Goal: Task Accomplishment & Management: Use online tool/utility

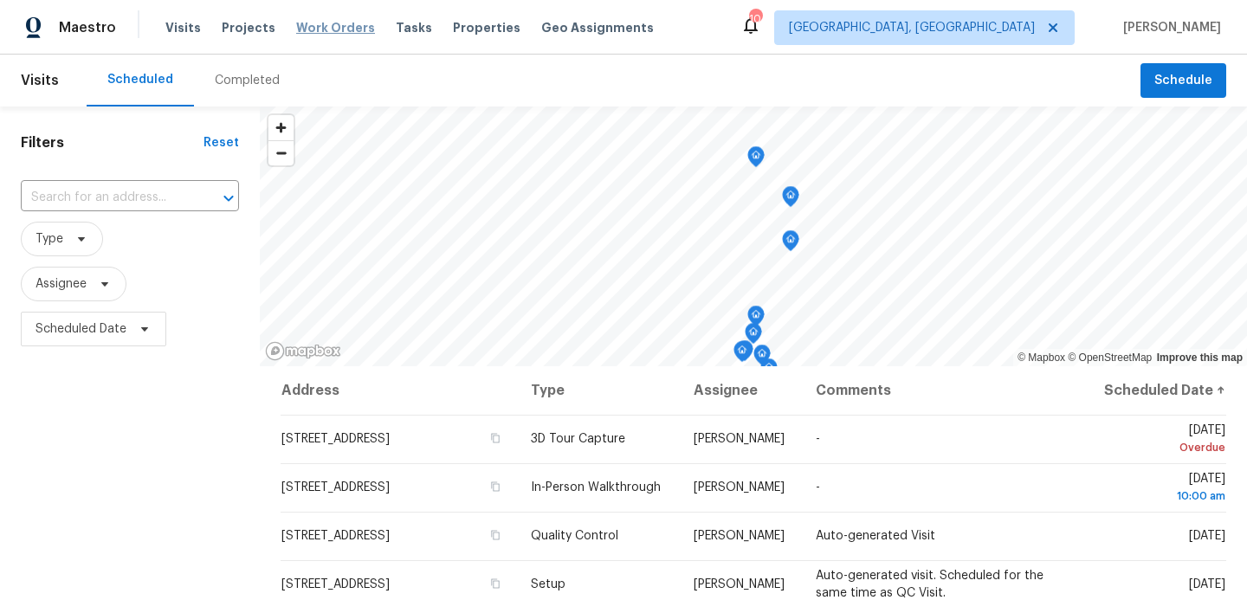
click at [339, 29] on span "Work Orders" at bounding box center [335, 27] width 79 height 17
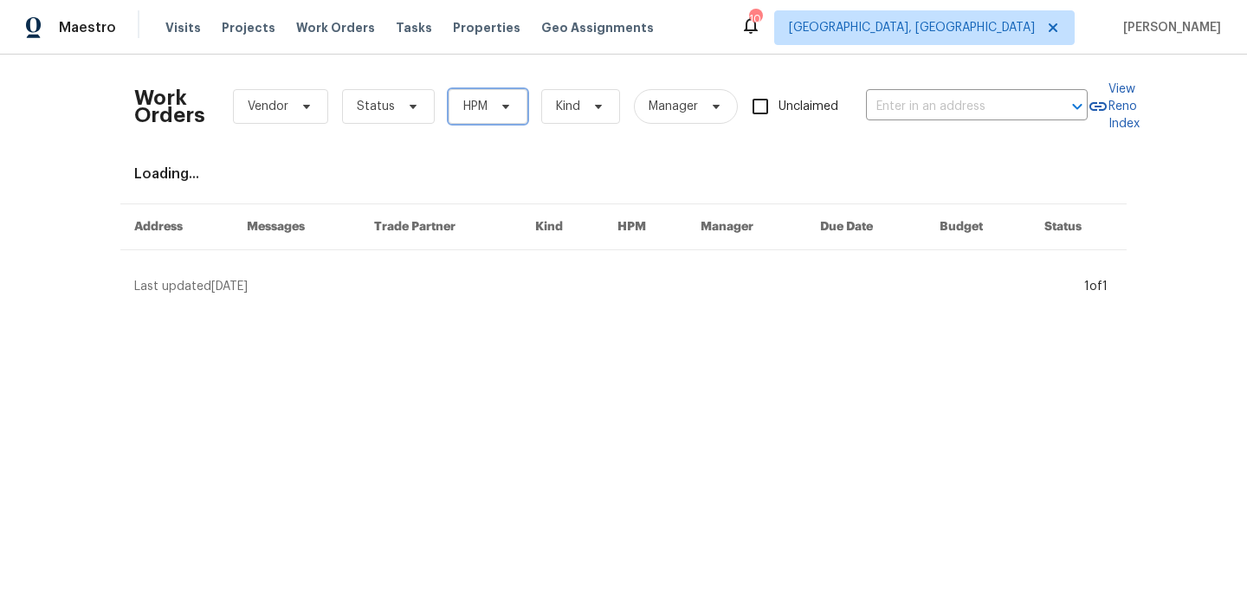
click at [508, 102] on icon at bounding box center [506, 107] width 14 height 14
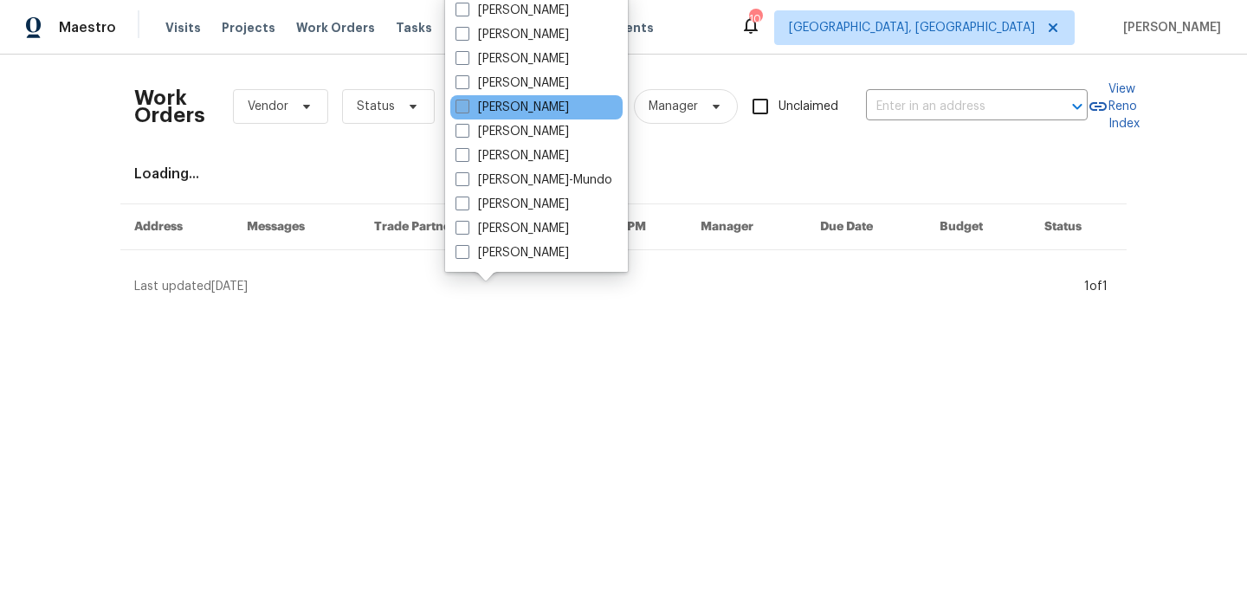
click at [494, 106] on label "[PERSON_NAME]" at bounding box center [512, 107] width 113 height 17
click at [467, 106] on input "[PERSON_NAME]" at bounding box center [461, 104] width 11 height 11
checkbox input "true"
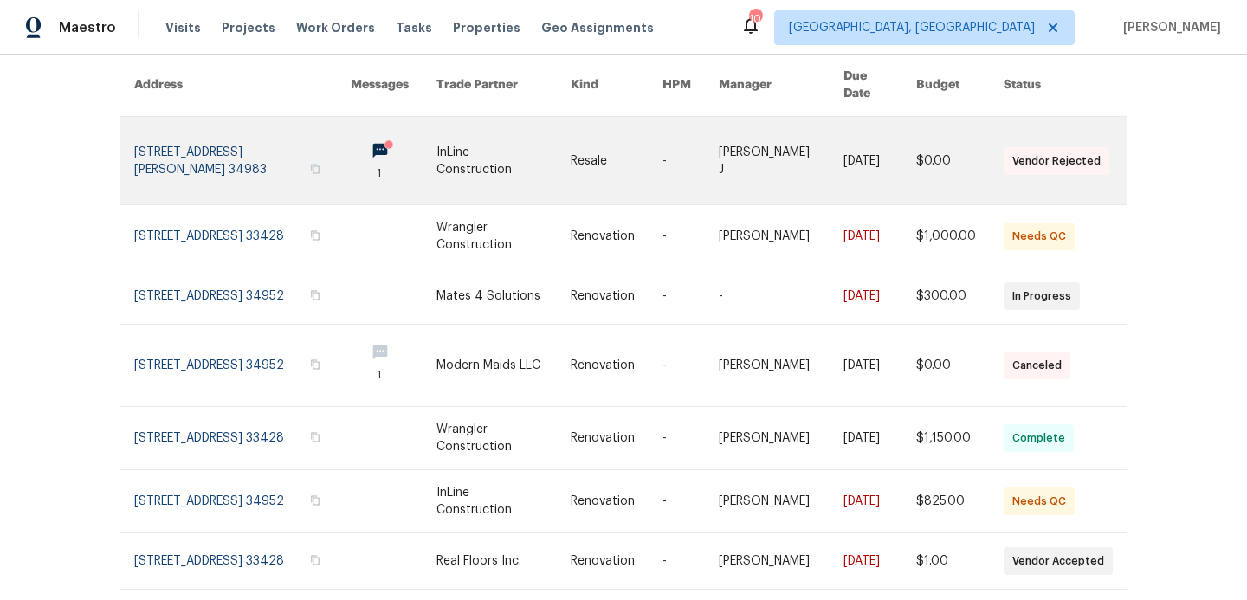
scroll to position [154, 0]
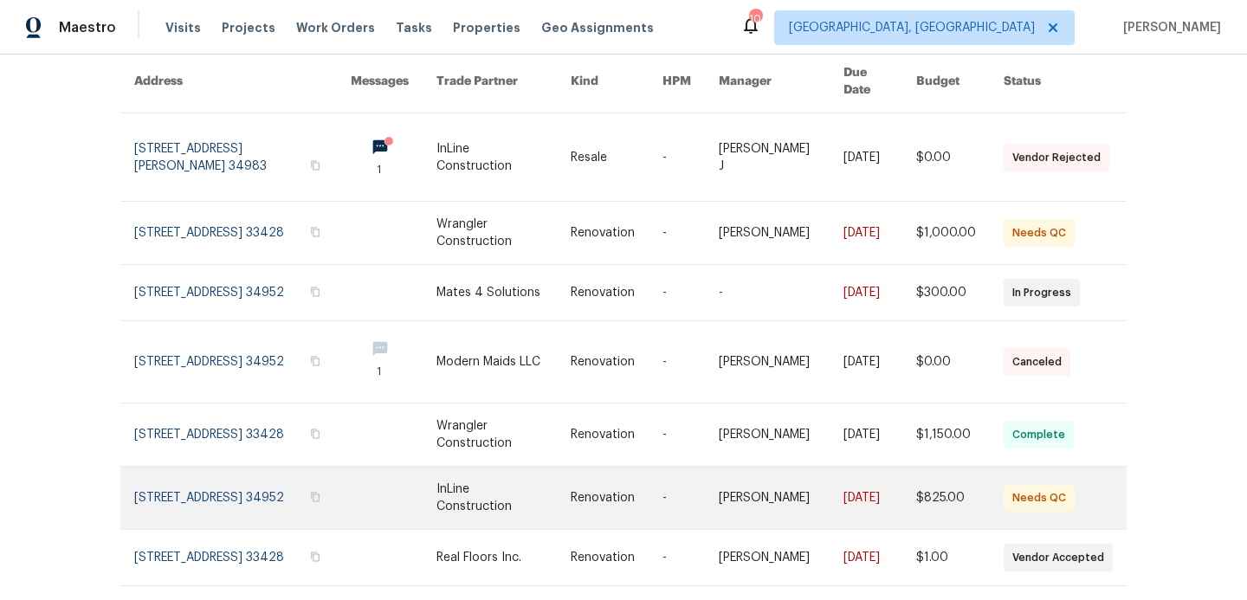
click at [451, 481] on link at bounding box center [503, 498] width 133 height 62
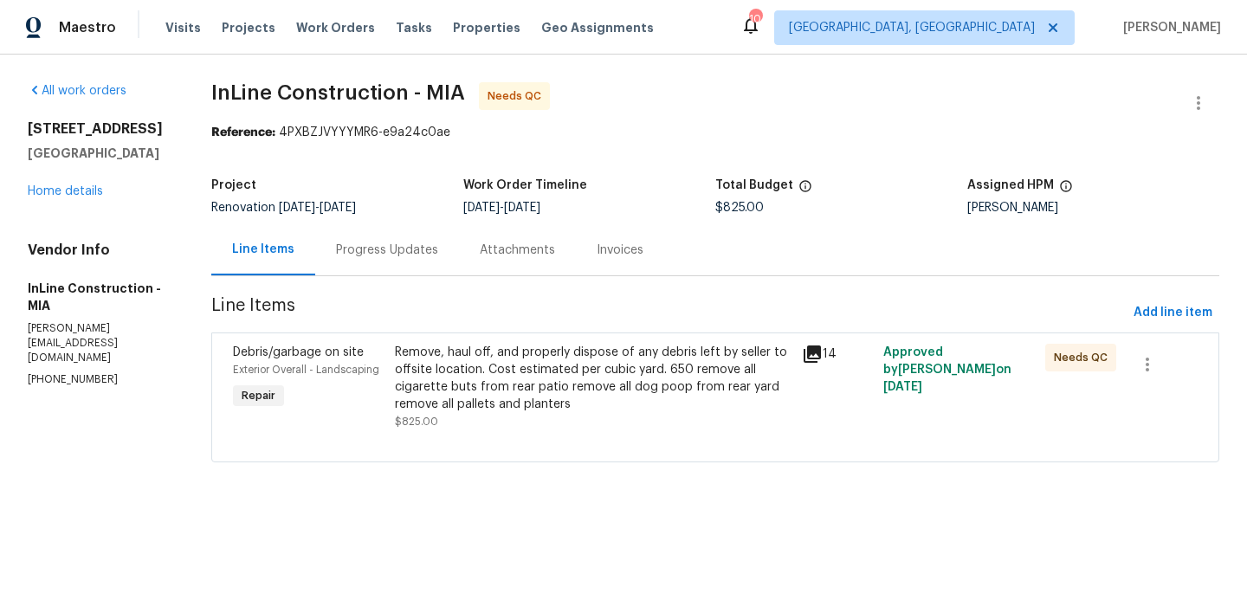
click at [602, 373] on div "Remove, haul off, and properly dispose of any debris left by seller to offsite …" at bounding box center [593, 378] width 396 height 69
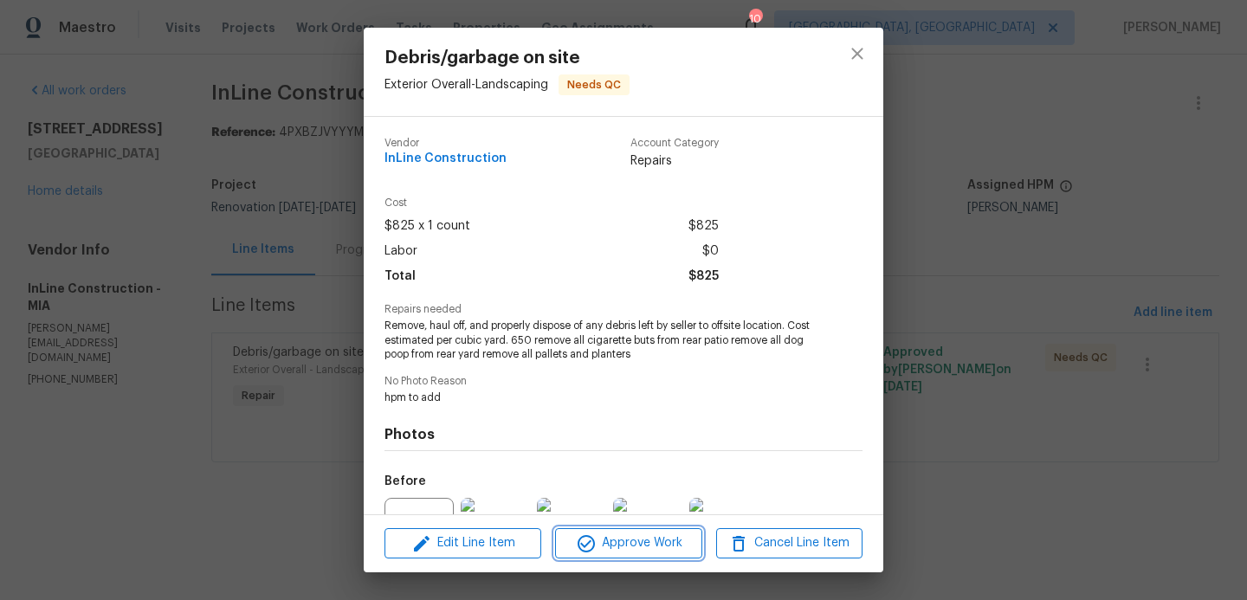
click at [628, 550] on span "Approve Work" at bounding box center [628, 544] width 136 height 22
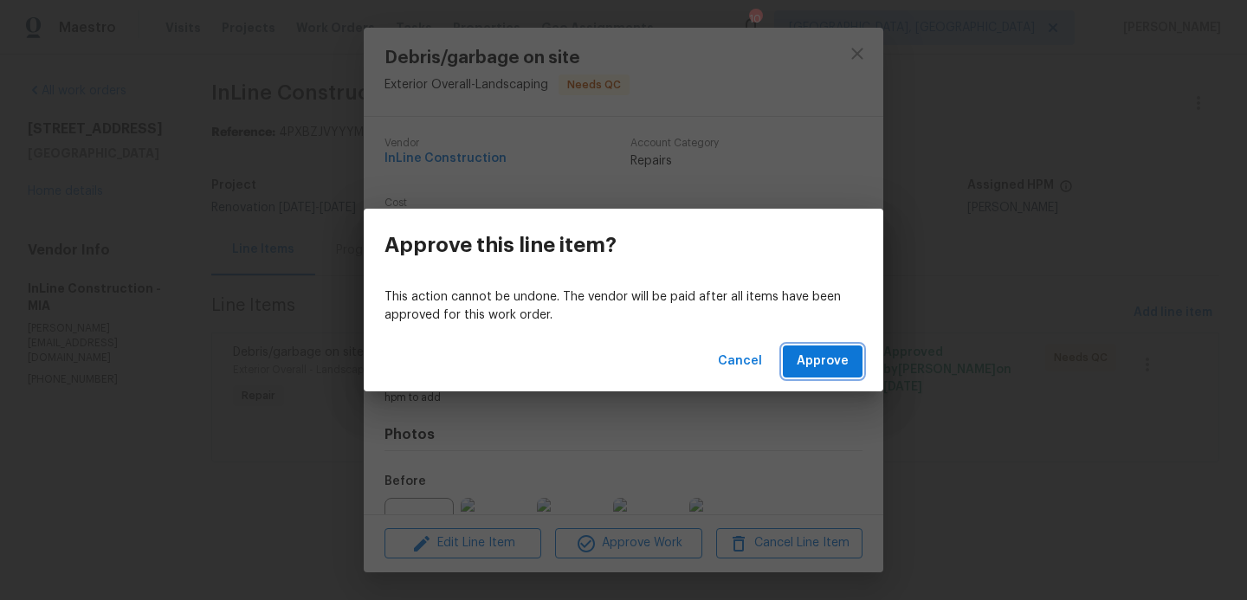
click at [819, 358] on span "Approve" at bounding box center [823, 362] width 52 height 22
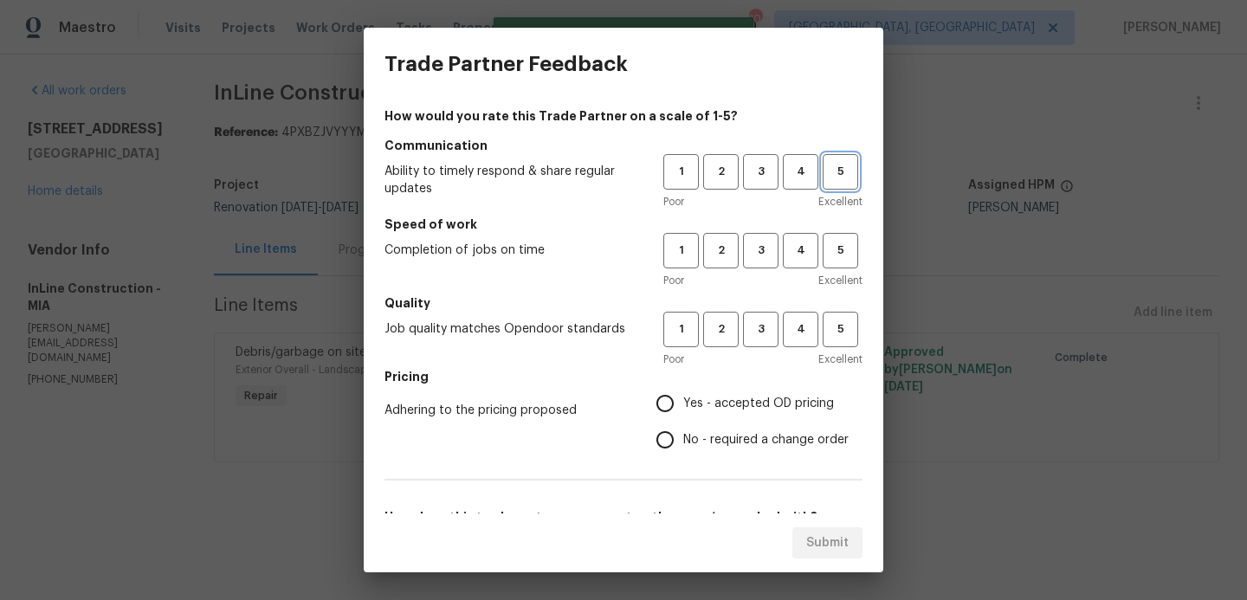
click at [846, 175] on span "5" at bounding box center [841, 172] width 32 height 20
click at [840, 256] on span "5" at bounding box center [841, 251] width 32 height 20
click at [839, 327] on span "5" at bounding box center [841, 330] width 32 height 20
click at [667, 411] on input "Yes - accepted OD pricing" at bounding box center [665, 404] width 36 height 36
radio input "true"
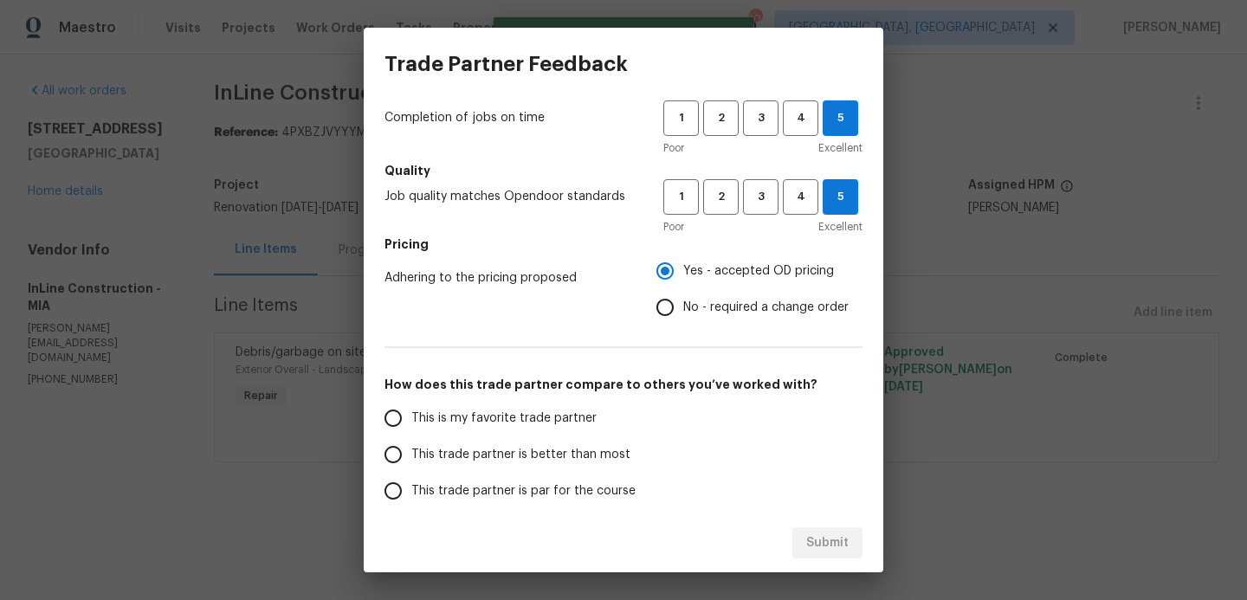
scroll to position [161, 0]
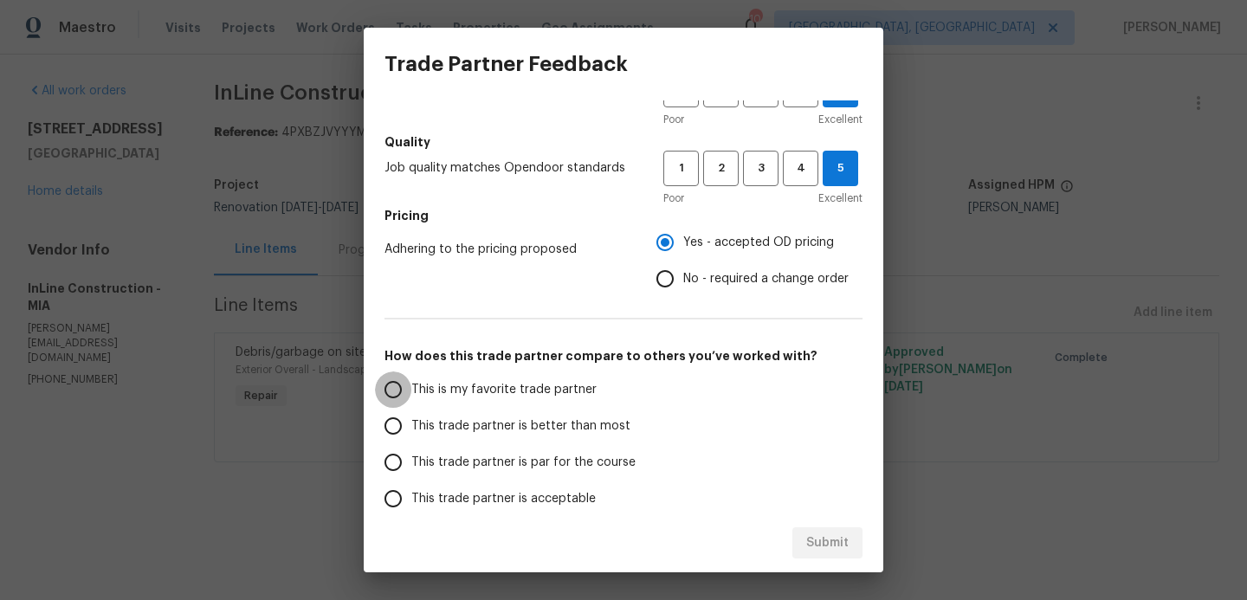
click at [401, 385] on input "This is my favorite trade partner" at bounding box center [393, 390] width 36 height 36
click at [829, 533] on span "Submit" at bounding box center [828, 544] width 42 height 22
radio input "true"
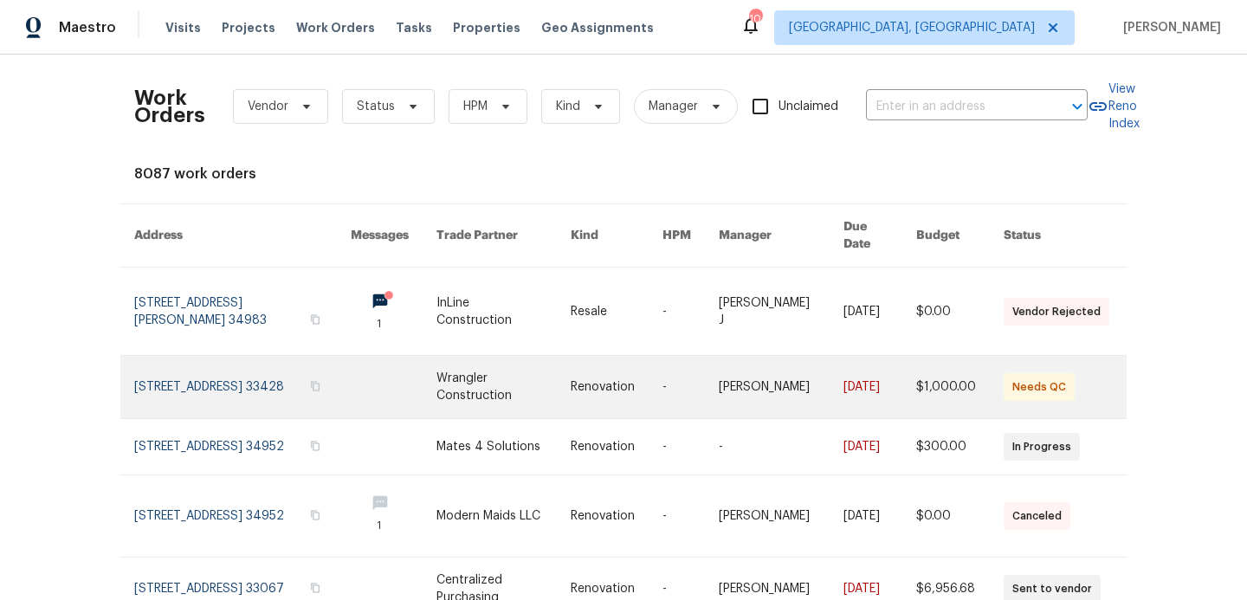
click at [312, 358] on link at bounding box center [242, 387] width 217 height 62
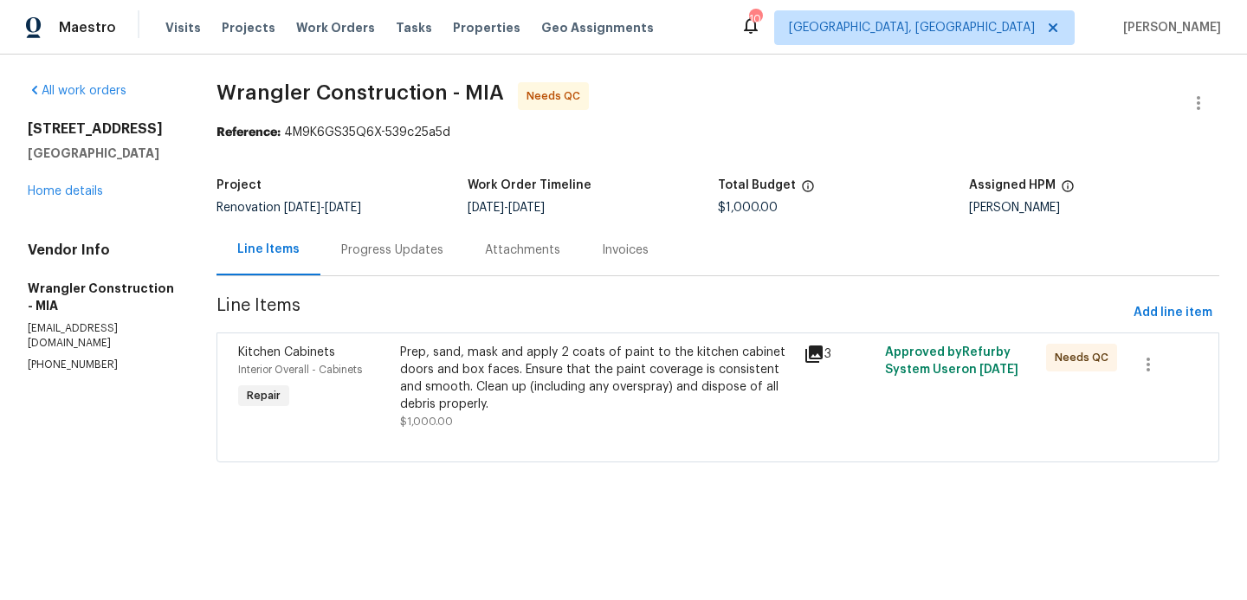
click at [539, 366] on div "Prep, sand, mask and apply 2 coats of paint to the kitchen cabinet doors and bo…" at bounding box center [597, 378] width 394 height 69
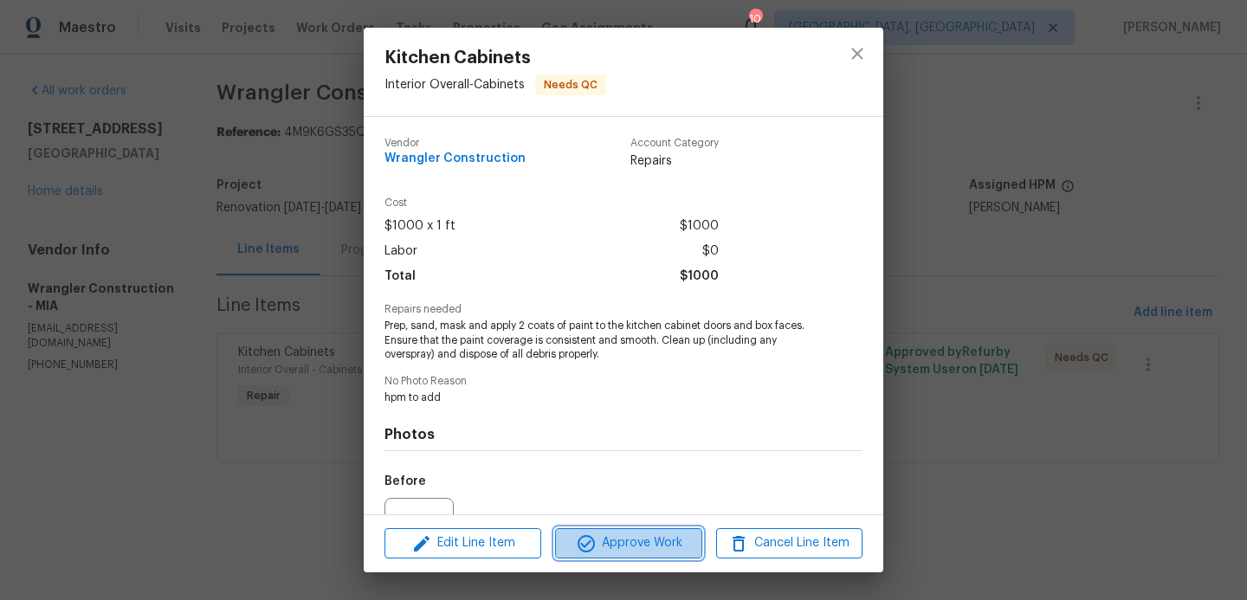
click at [640, 544] on span "Approve Work" at bounding box center [628, 544] width 136 height 22
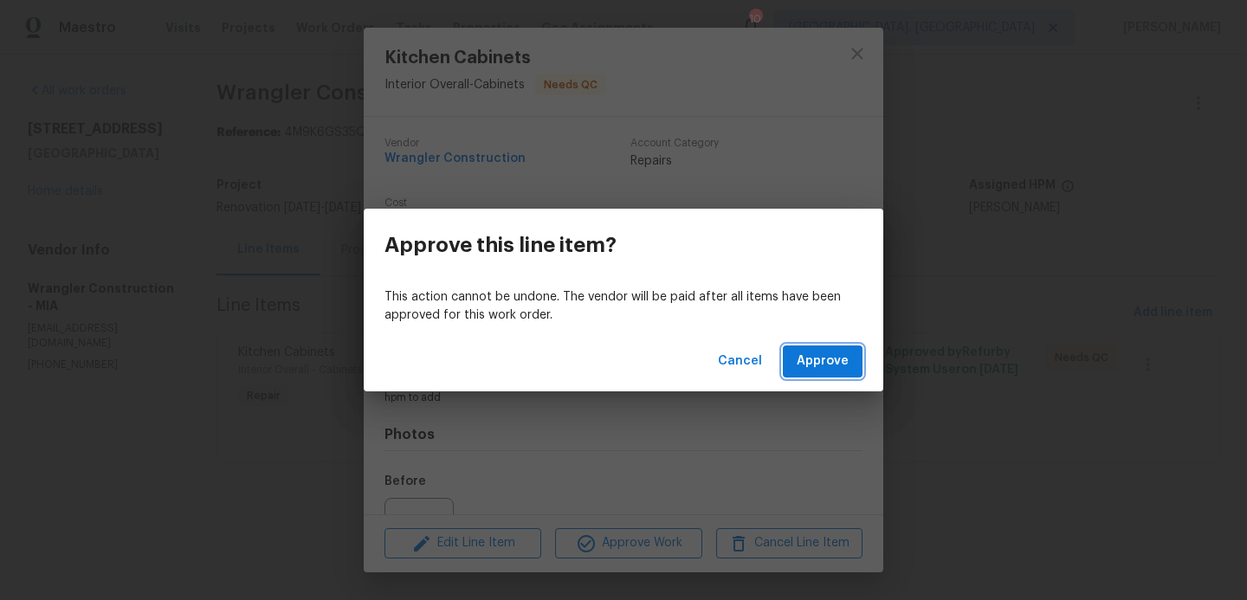
click at [830, 364] on span "Approve" at bounding box center [823, 362] width 52 height 22
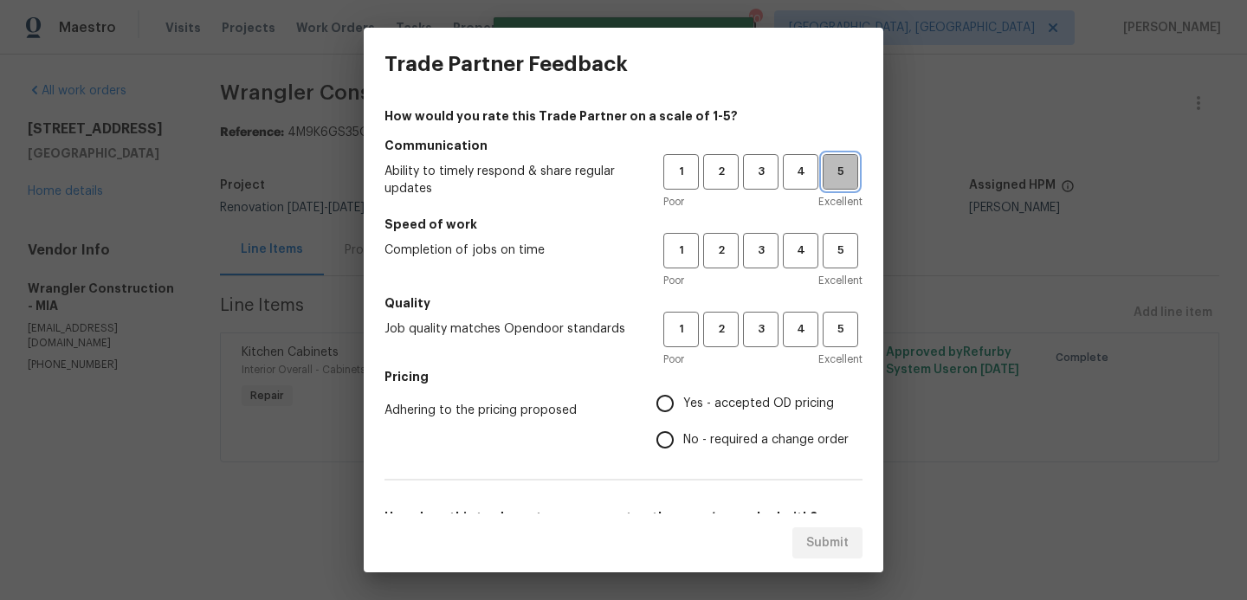
click at [840, 184] on button "5" at bounding box center [841, 172] width 36 height 36
click at [841, 230] on h5 "Speed of work" at bounding box center [624, 224] width 478 height 17
click at [852, 251] on span "5" at bounding box center [841, 251] width 32 height 20
click at [846, 316] on button "5" at bounding box center [841, 330] width 36 height 36
click at [672, 408] on input "Yes - accepted OD pricing" at bounding box center [665, 404] width 36 height 36
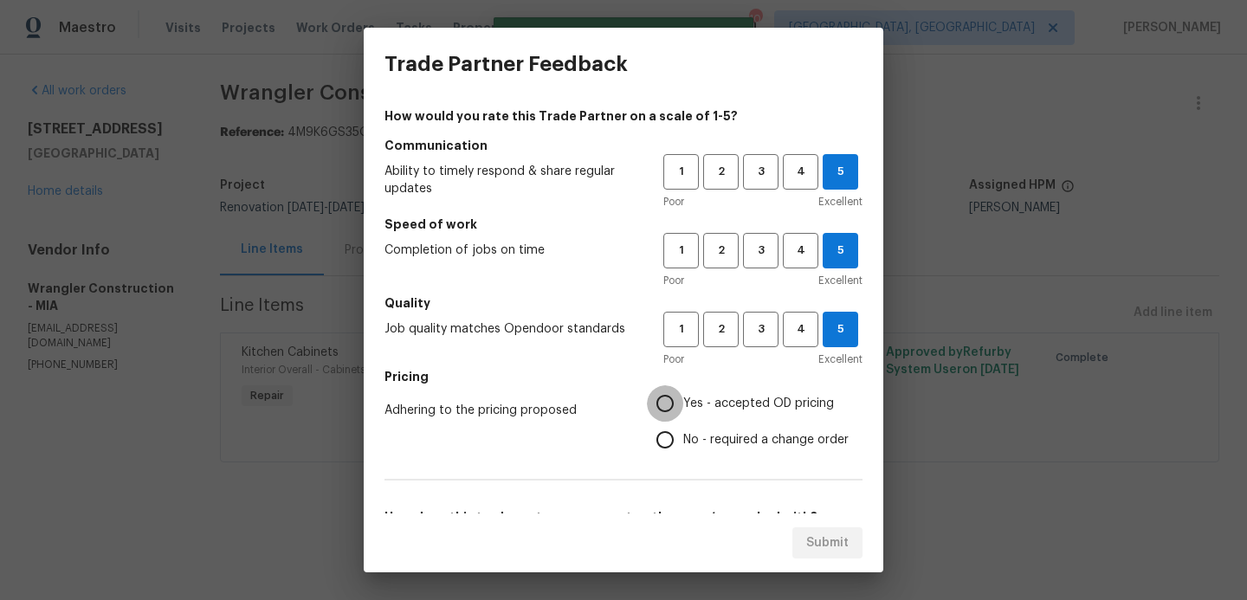
radio input "true"
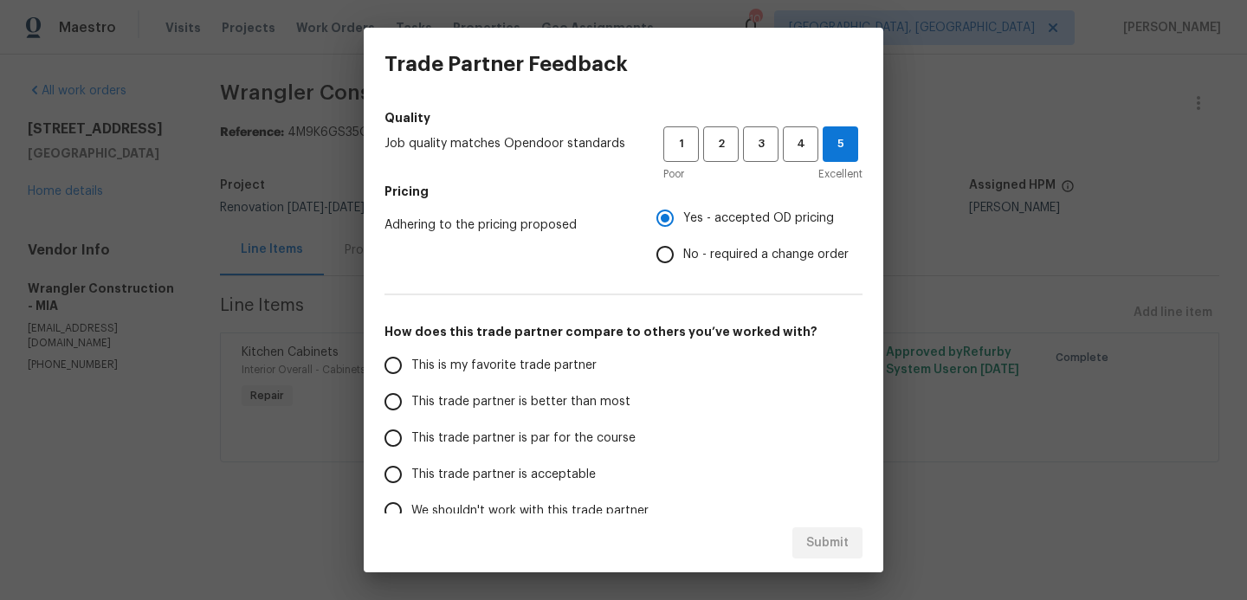
scroll to position [197, 0]
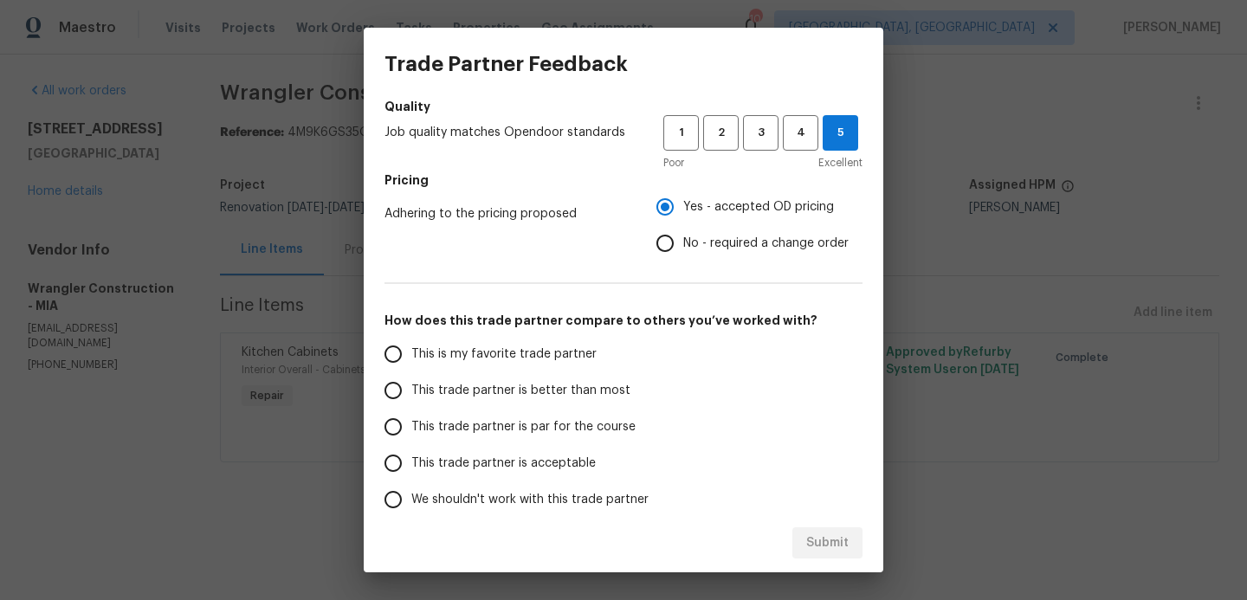
click at [400, 357] on input "This is my favorite trade partner" at bounding box center [393, 354] width 36 height 36
click at [816, 536] on span "Submit" at bounding box center [828, 544] width 42 height 22
radio input "true"
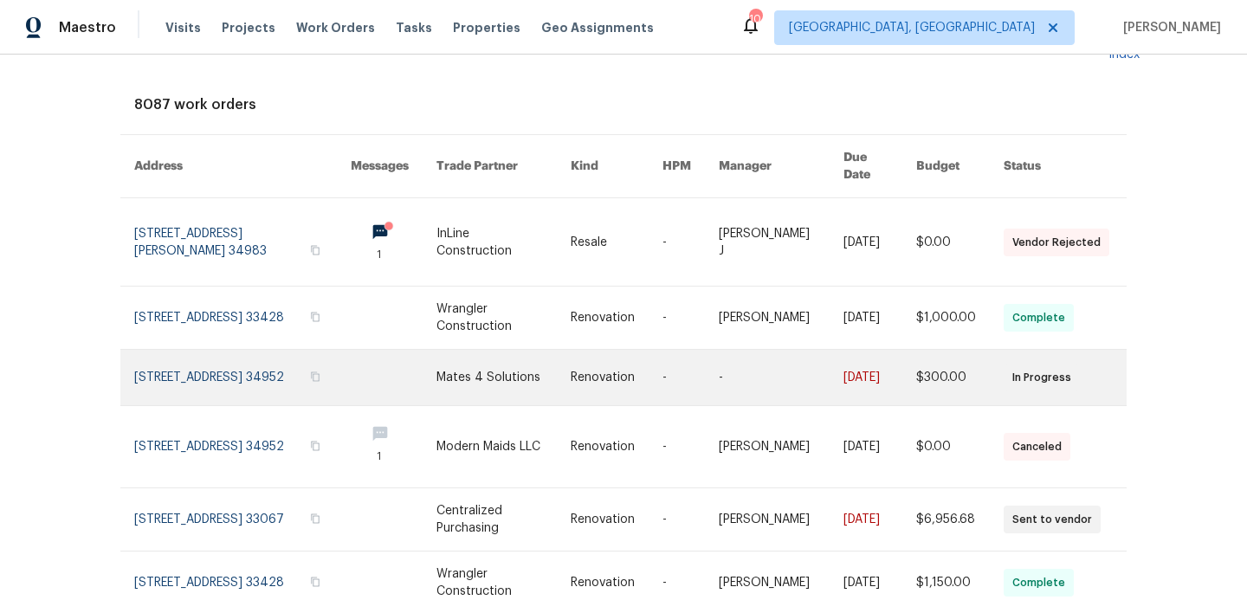
scroll to position [74, 0]
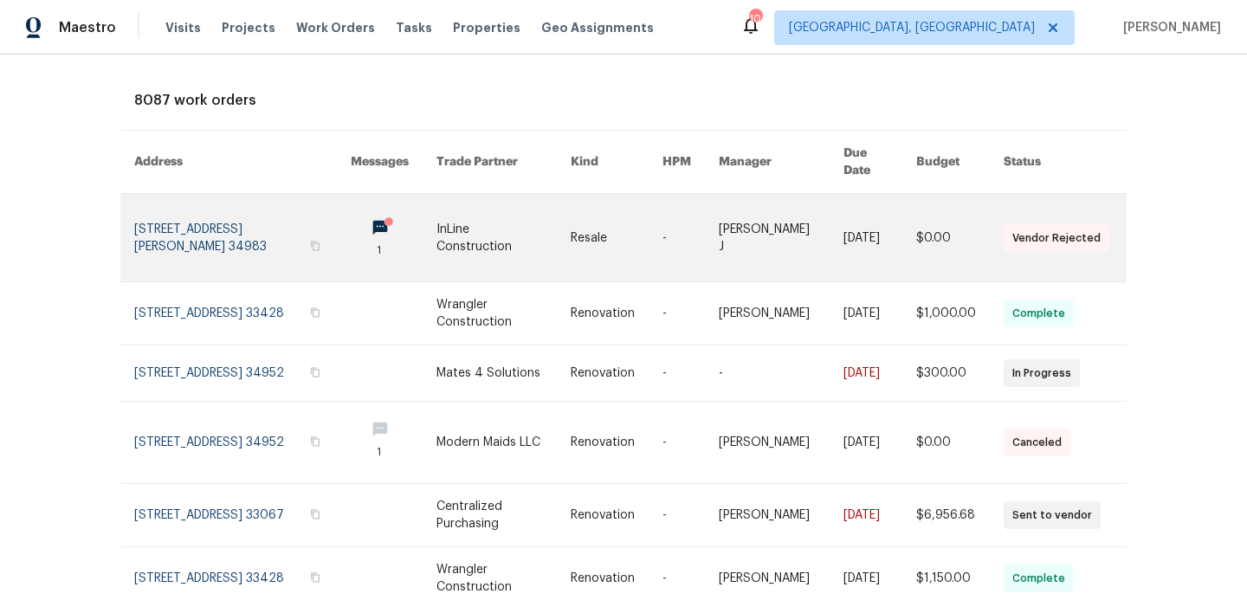
click at [229, 232] on link at bounding box center [242, 237] width 217 height 87
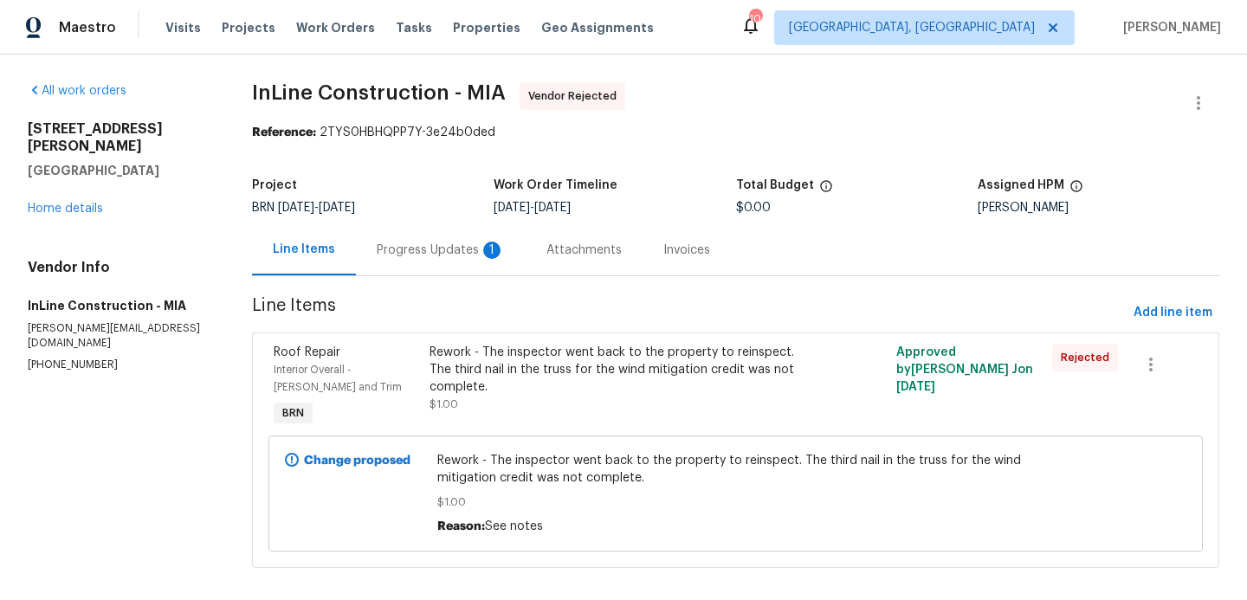
click at [454, 247] on div "Progress Updates 1" at bounding box center [441, 250] width 128 height 17
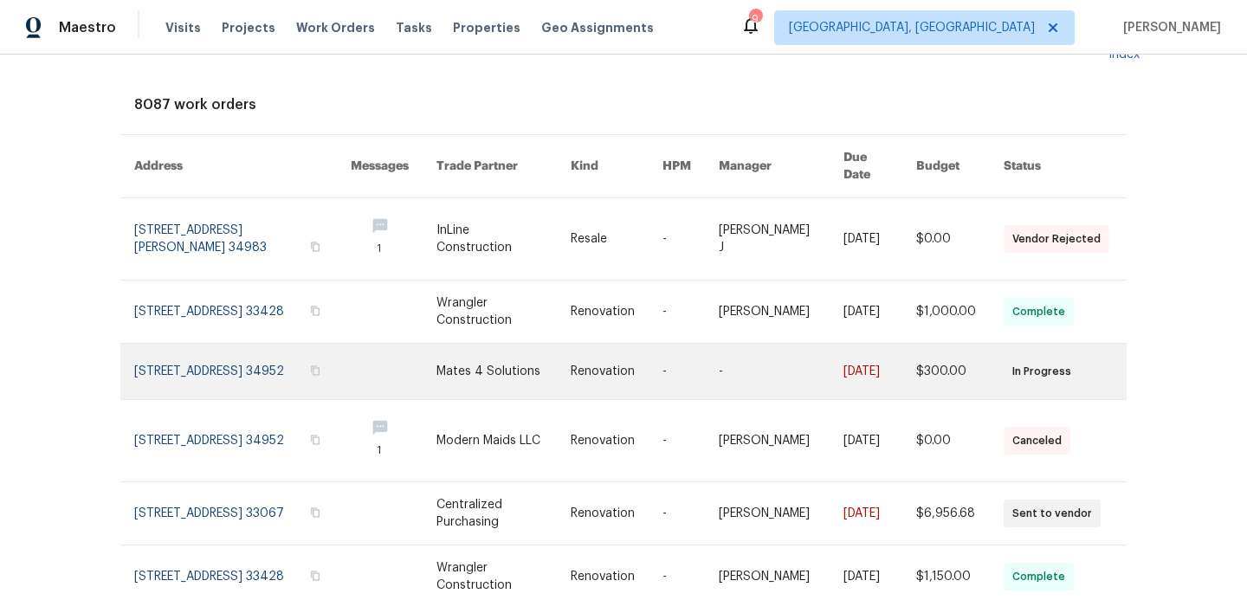
scroll to position [80, 0]
